Goal: Task Accomplishment & Management: Complete application form

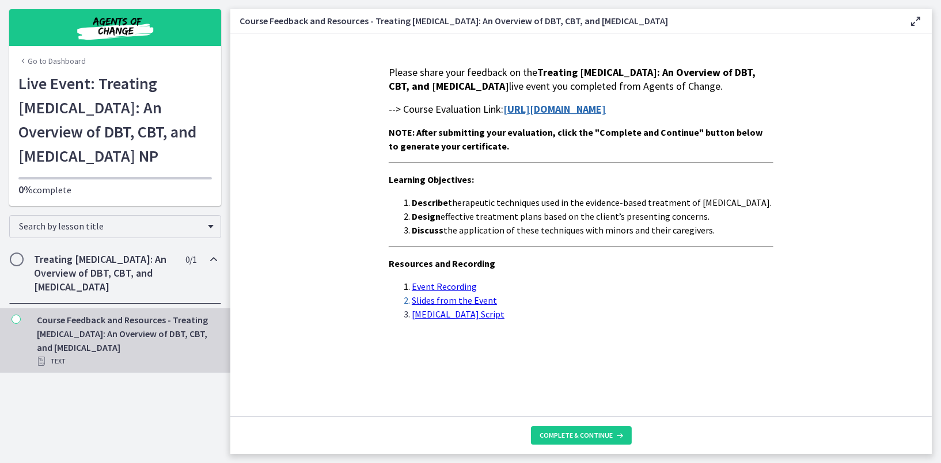
click at [485, 306] on link "Slides from the Event" at bounding box center [454, 301] width 85 height 12
click at [530, 116] on strong "[URL][DOMAIN_NAME]" at bounding box center [554, 108] width 102 height 13
click at [564, 435] on span "Complete & continue" at bounding box center [576, 435] width 73 height 9
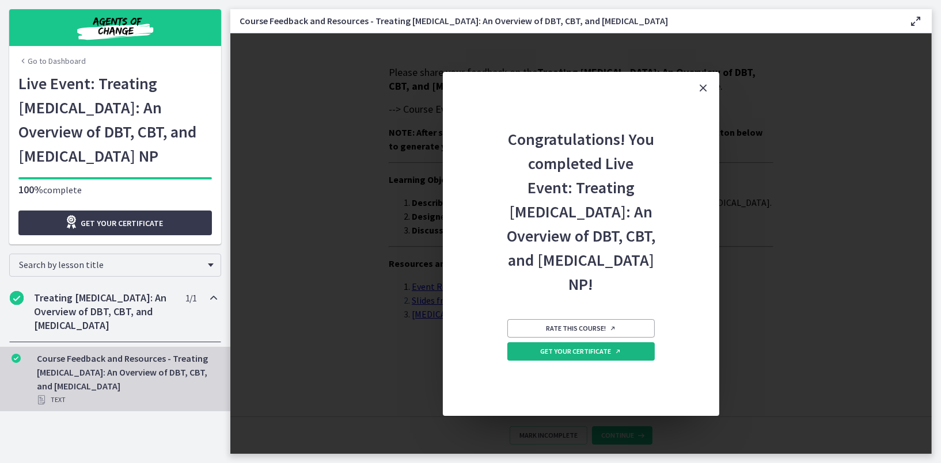
click at [561, 356] on span "Get your certificate" at bounding box center [581, 351] width 81 height 9
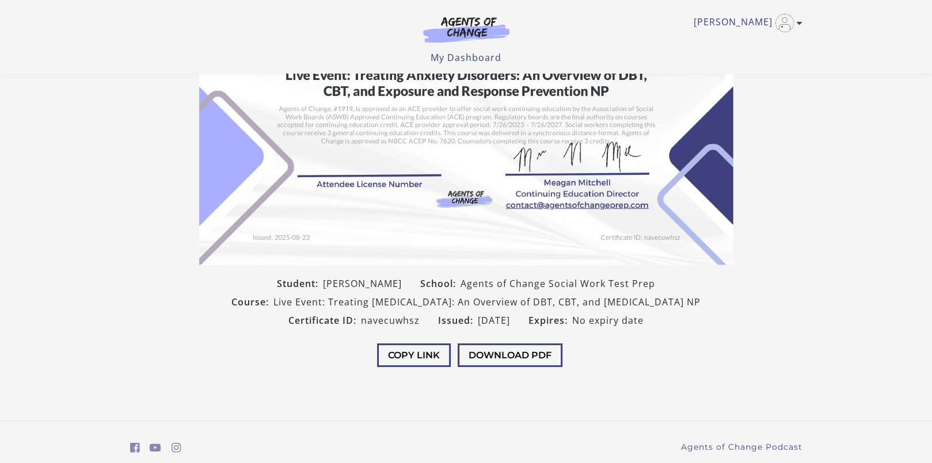
scroll to position [173, 0]
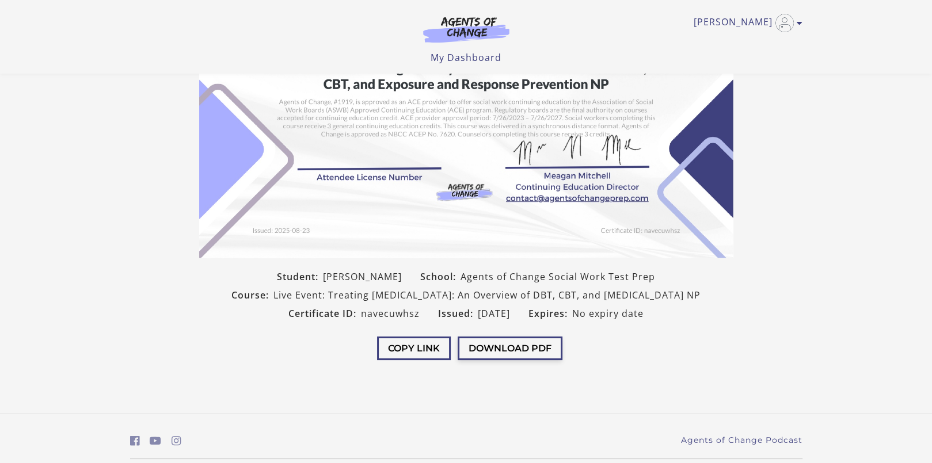
click at [543, 360] on button "Download PDF" at bounding box center [510, 349] width 105 height 24
